Goal: Task Accomplishment & Management: Manage account settings

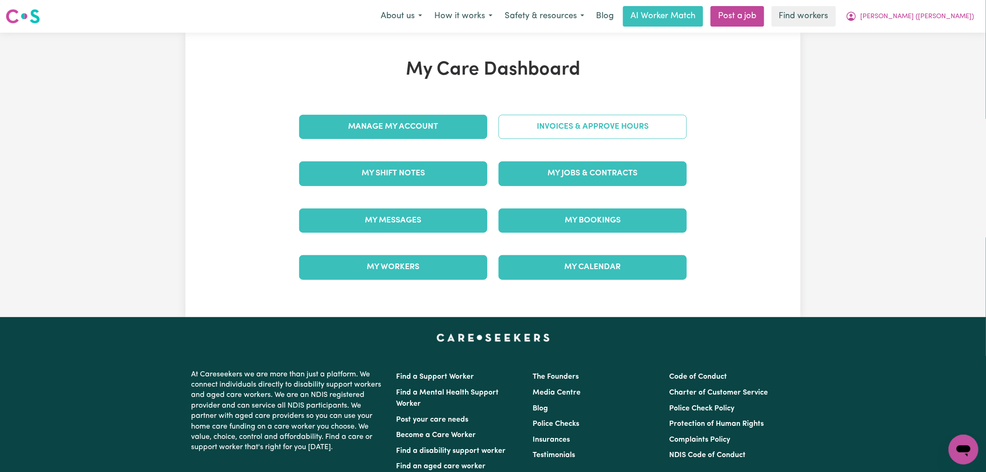
click at [555, 131] on link "Invoices & Approve Hours" at bounding box center [593, 127] width 188 height 24
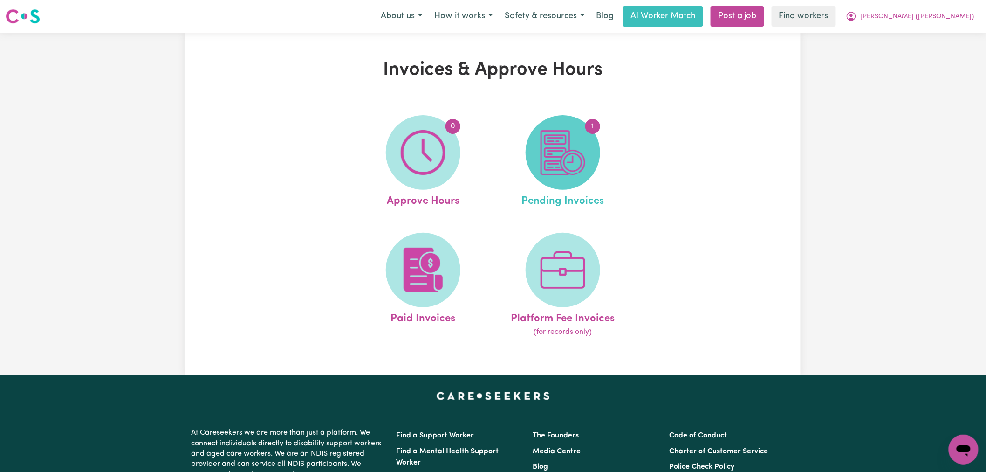
click at [583, 172] on img at bounding box center [563, 152] width 45 height 45
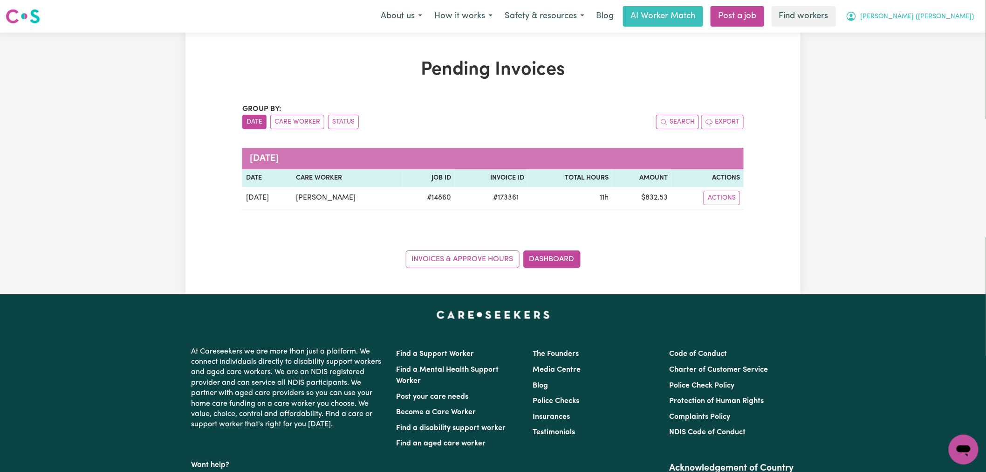
click at [976, 20] on button "[PERSON_NAME] ([PERSON_NAME])" at bounding box center [910, 17] width 141 height 20
click at [961, 31] on link "My Dashboard" at bounding box center [944, 37] width 74 height 18
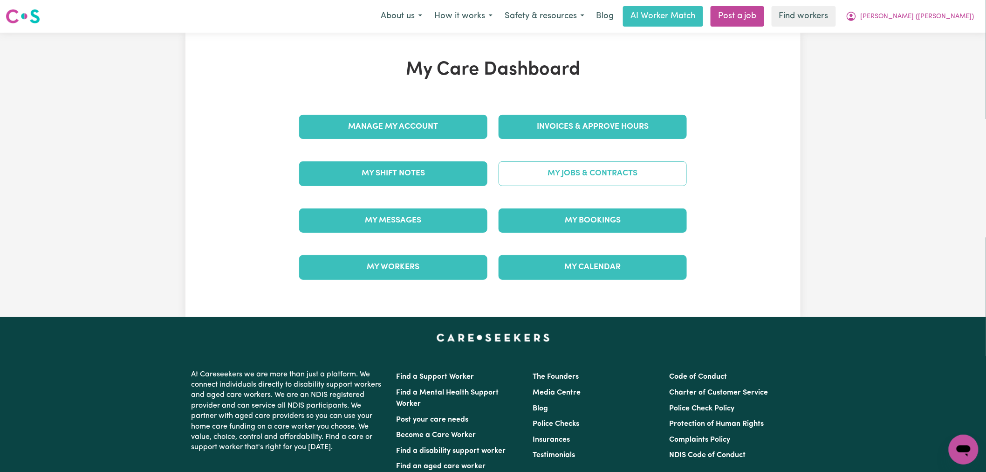
click at [571, 176] on link "My Jobs & Contracts" at bounding box center [593, 173] width 188 height 24
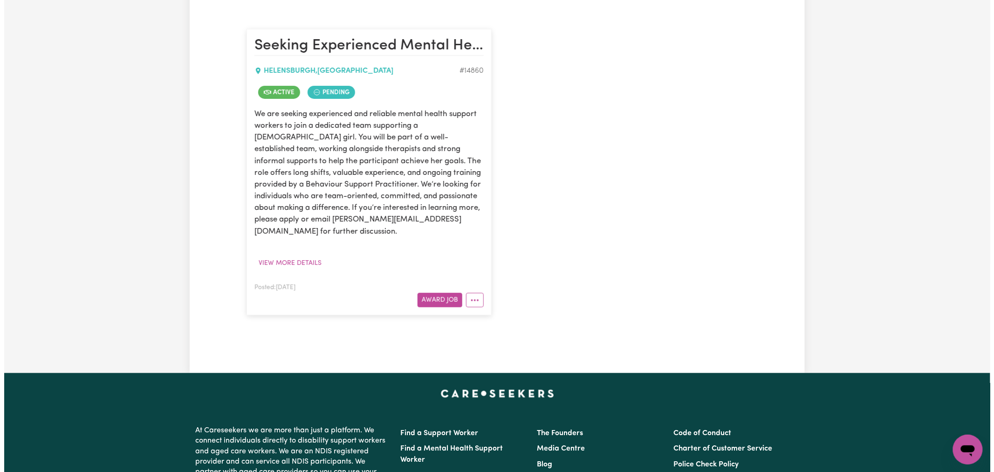
scroll to position [259, 0]
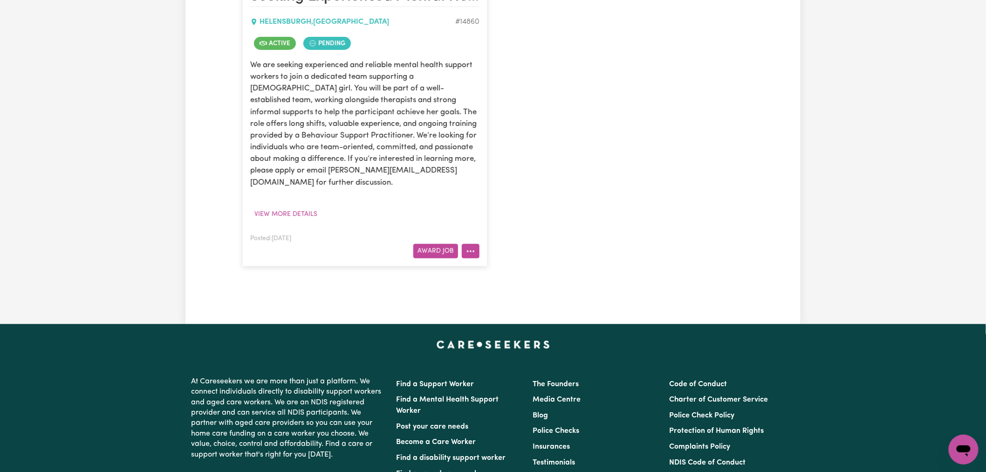
click at [476, 244] on button "More options" at bounding box center [471, 251] width 18 height 14
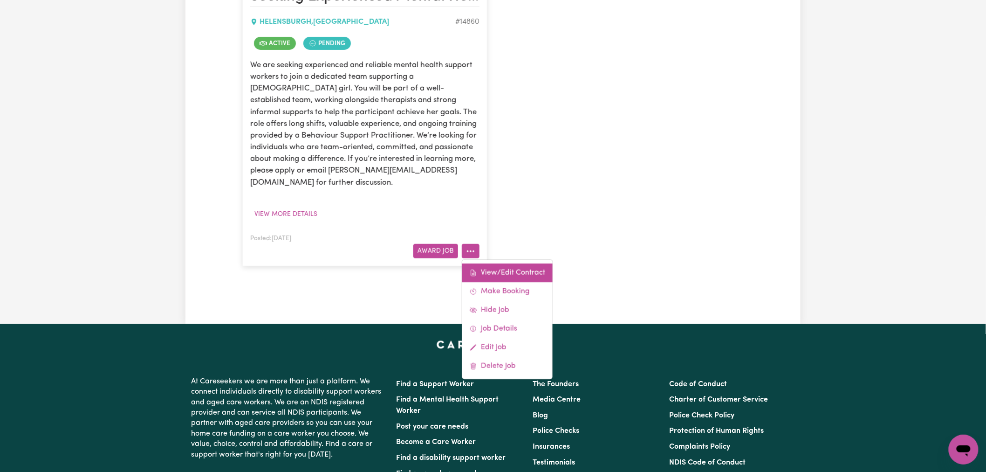
click at [511, 263] on link "View/Edit Contract" at bounding box center [507, 272] width 90 height 19
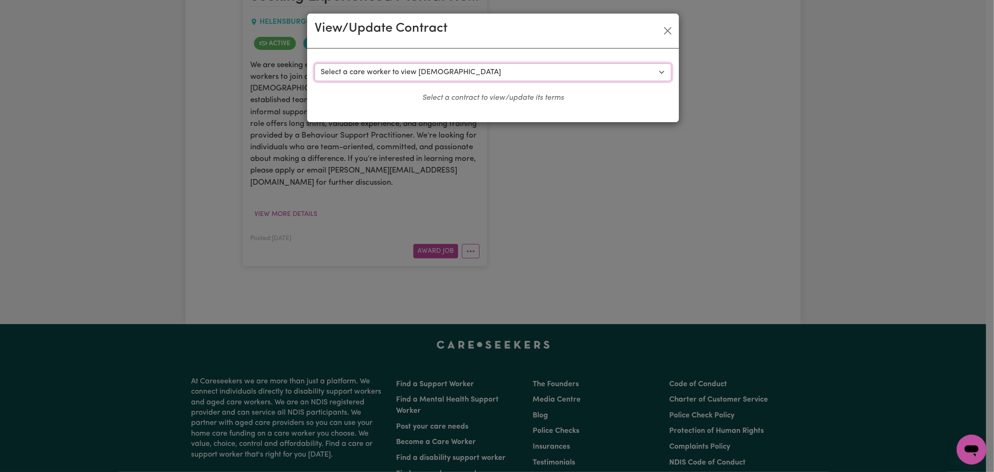
click at [376, 72] on select "Select a care worker to view [DEMOGRAPHIC_DATA] #10620 - [PERSON_NAME] (contrac…" at bounding box center [493, 72] width 357 height 18
select select "10233"
click at [315, 63] on select "Select a care worker to view [DEMOGRAPHIC_DATA] #10620 - [PERSON_NAME] (contrac…" at bounding box center [493, 72] width 357 height 18
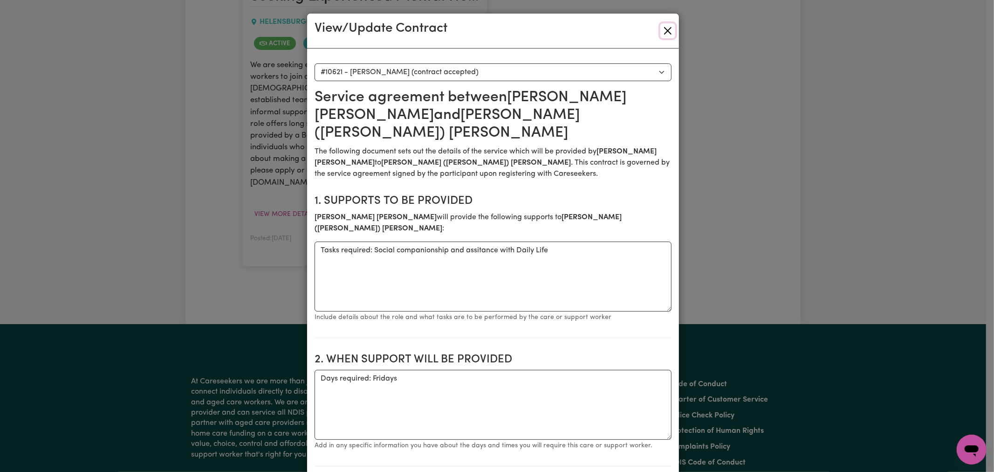
click at [667, 33] on button "Close" at bounding box center [668, 30] width 15 height 15
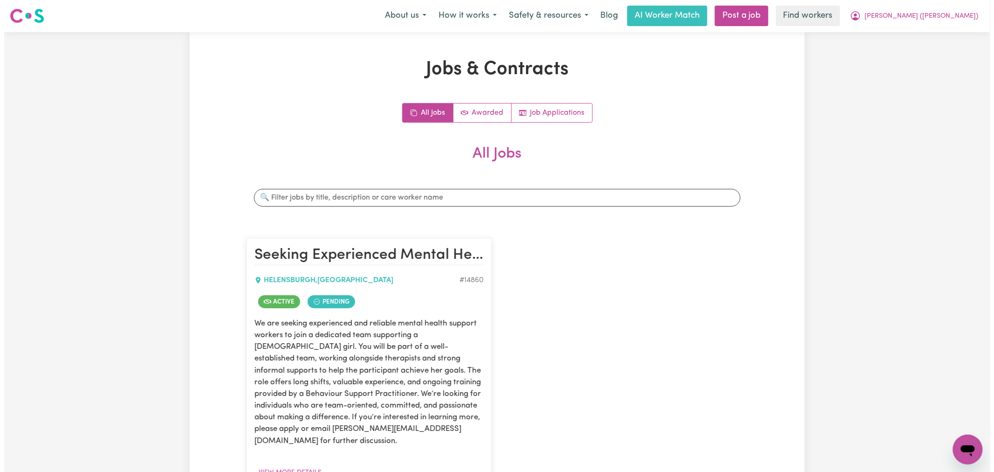
scroll to position [0, 0]
click at [948, 23] on button "[PERSON_NAME] ([PERSON_NAME])" at bounding box center [910, 17] width 141 height 20
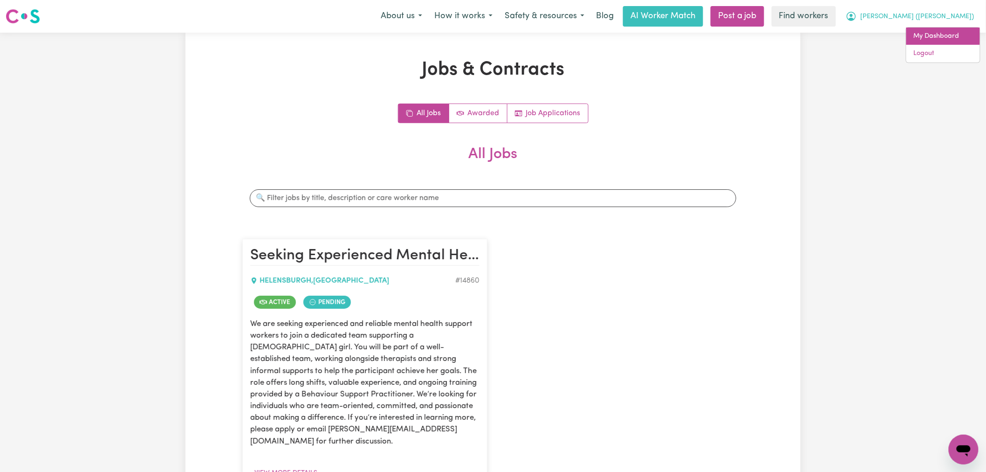
click at [949, 34] on link "My Dashboard" at bounding box center [944, 37] width 74 height 18
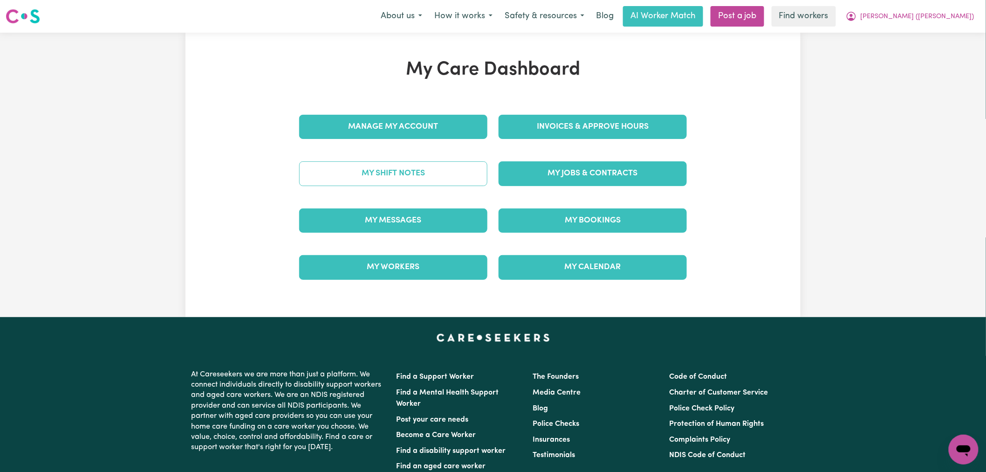
click at [427, 179] on link "My Shift Notes" at bounding box center [393, 173] width 188 height 24
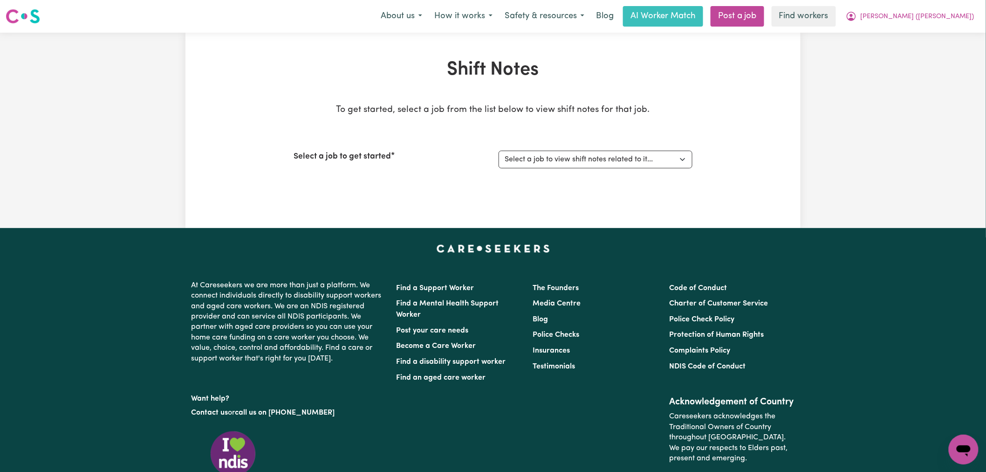
click at [616, 169] on div "Select a job to get started Select a job to view shift notes related to it... S…" at bounding box center [493, 159] width 399 height 40
click at [619, 163] on select "Select a job to view shift notes related to it... Seeking Experienced Mental He…" at bounding box center [596, 160] width 194 height 18
select select "14860"
click at [499, 151] on select "Select a job to view shift notes related to it... Seeking Experienced Mental He…" at bounding box center [596, 160] width 194 height 18
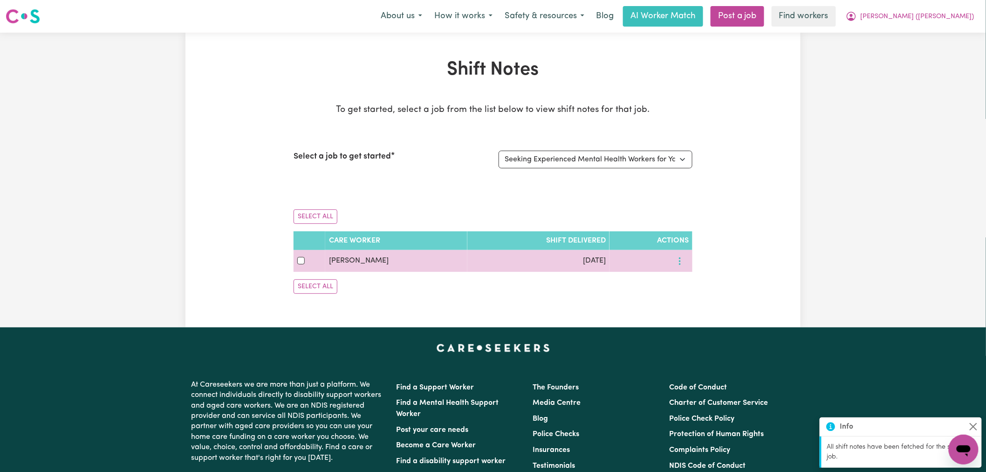
click at [682, 262] on icon "More options" at bounding box center [679, 260] width 9 height 9
click at [694, 284] on span "View Shift Note" at bounding box center [719, 282] width 51 height 7
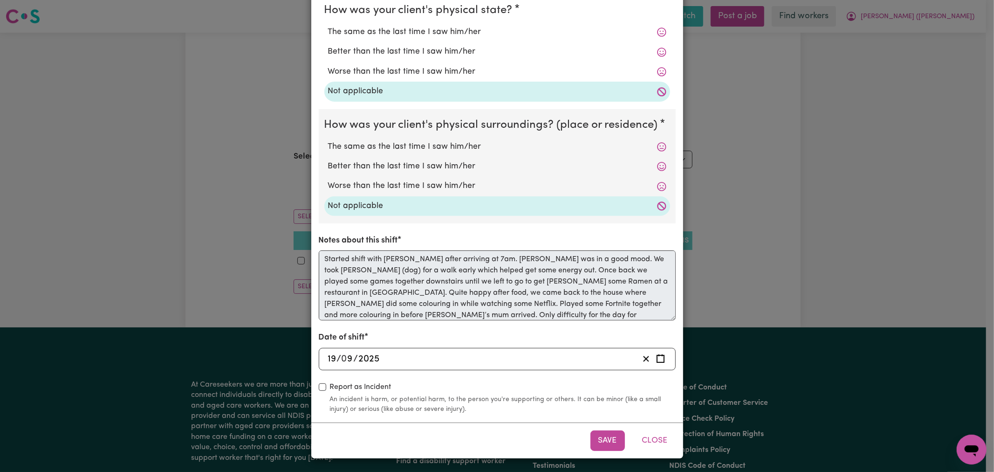
click at [323, 240] on div "Notes about this shift Started shift with [PERSON_NAME] after arriving at 7am. …" at bounding box center [497, 277] width 357 height 86
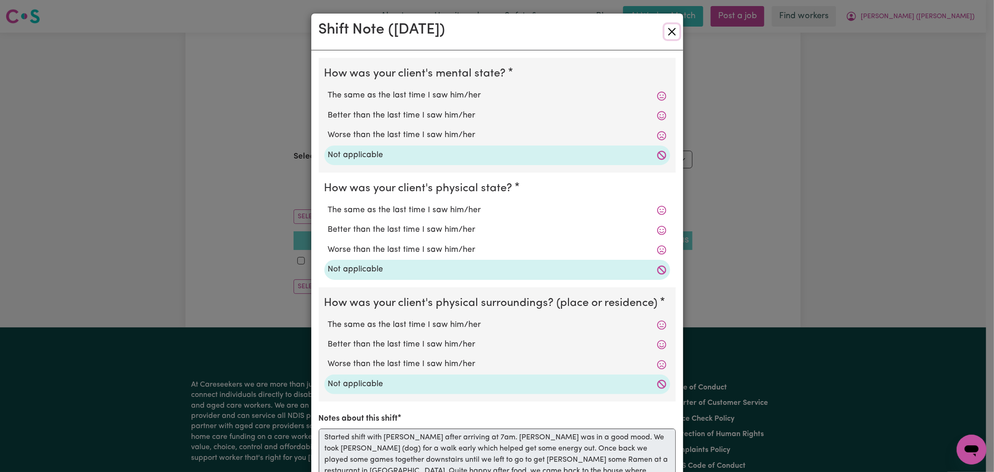
click at [665, 35] on button "Close" at bounding box center [672, 31] width 15 height 15
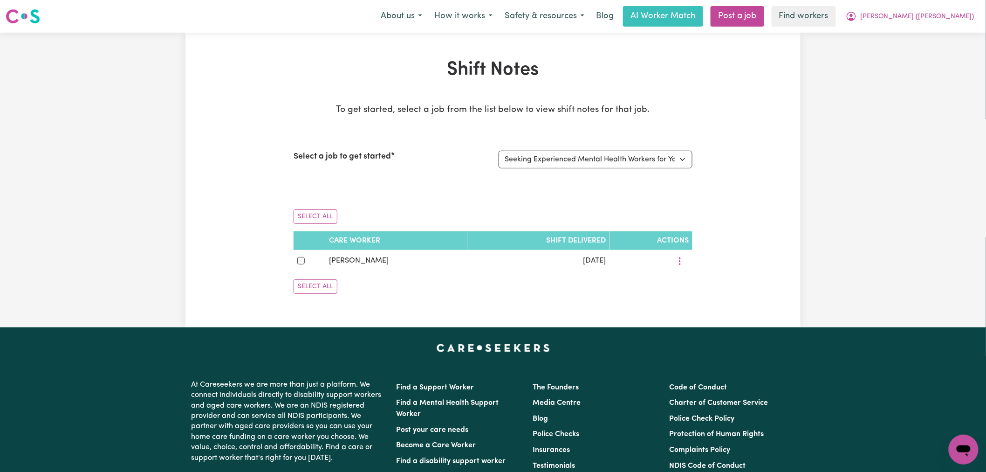
click at [828, 221] on div "Shift Notes To get started, select a job from the list below to view shift note…" at bounding box center [493, 180] width 986 height 295
click at [698, 146] on div "Shift Notes To get started, select a job from the list below to view shift note…" at bounding box center [493, 180] width 615 height 242
click at [661, 162] on select "Select a job to view shift notes related to it... Seeking Experienced Mental He…" at bounding box center [596, 160] width 194 height 18
click at [705, 151] on div "Shift Notes To get started, select a job from the list below to view shift note…" at bounding box center [493, 180] width 615 height 242
click at [947, 25] on button "[PERSON_NAME] ([PERSON_NAME])" at bounding box center [910, 17] width 141 height 20
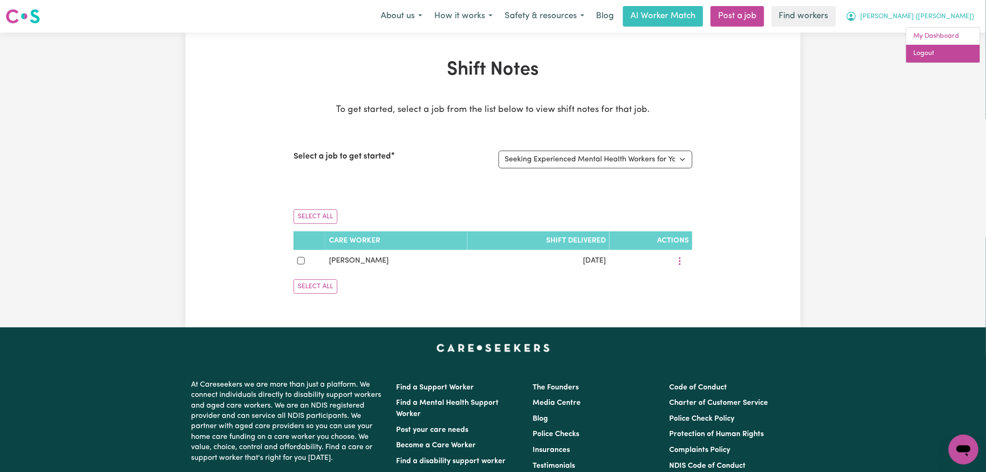
click at [944, 56] on link "Logout" at bounding box center [944, 54] width 74 height 18
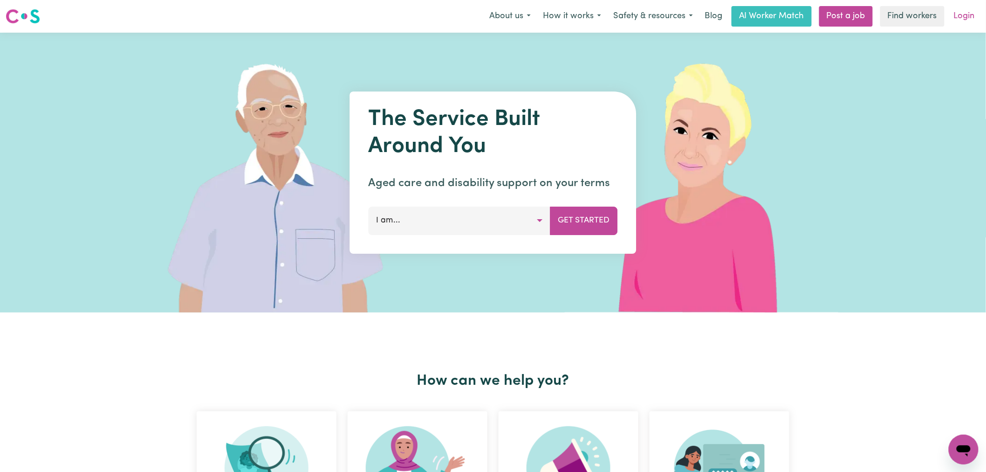
click at [958, 17] on link "Login" at bounding box center [965, 16] width 32 height 21
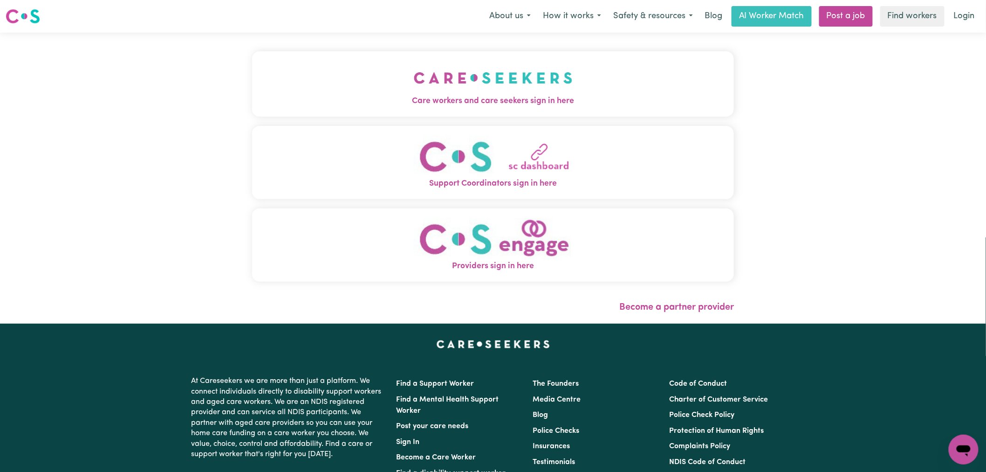
click at [300, 91] on button "Care workers and care seekers sign in here" at bounding box center [493, 83] width 482 height 65
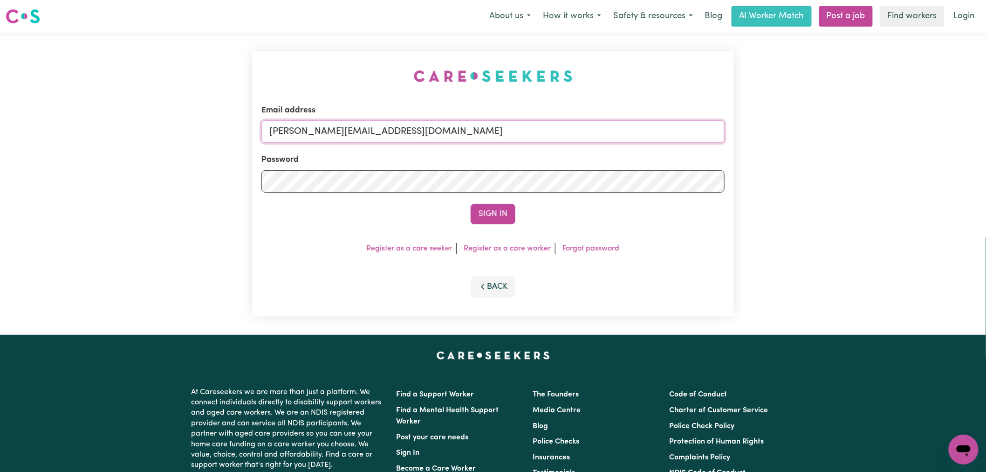
click at [460, 133] on input "[PERSON_NAME][EMAIL_ADDRESS][DOMAIN_NAME]" at bounding box center [492, 131] width 463 height 22
drag, startPoint x: 506, startPoint y: 131, endPoint x: 319, endPoint y: 128, distance: 186.9
click at [319, 128] on input "[EMAIL_ADDRESS][DOMAIN_NAME]" at bounding box center [492, 131] width 463 height 22
type input "[EMAIL_ADDRESS][DOMAIN_NAME]"
click at [488, 213] on button "Sign In" at bounding box center [493, 214] width 45 height 21
